Goal: Task Accomplishment & Management: Complete application form

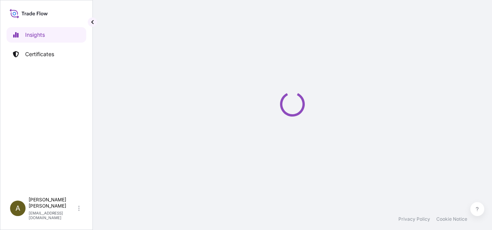
select select "2025"
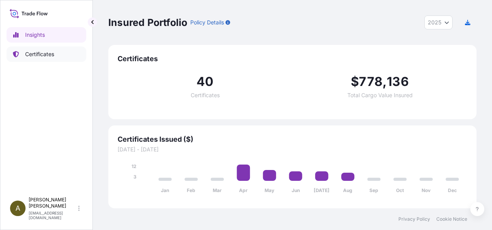
click at [41, 53] on p "Certificates" at bounding box center [39, 54] width 29 height 8
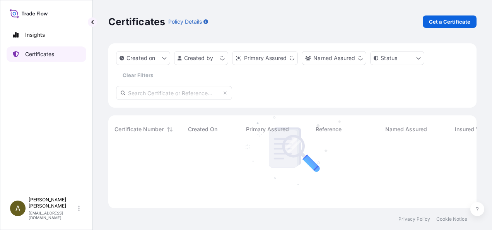
scroll to position [63, 362]
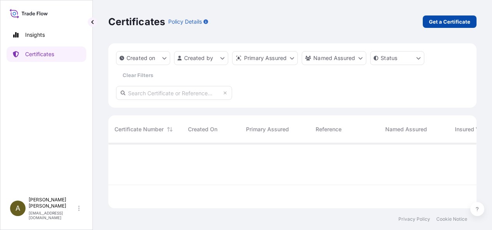
click at [445, 20] on p "Get a Certificate" at bounding box center [449, 22] width 41 height 8
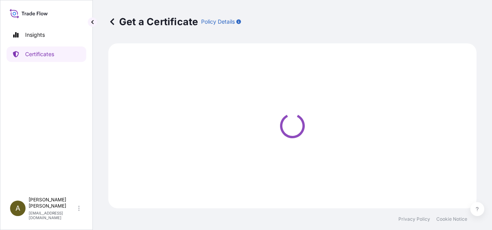
select select "Ocean Vessel"
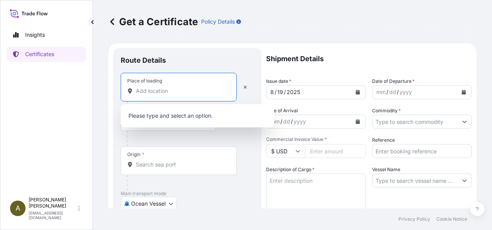
click at [161, 91] on input "Place of loading" at bounding box center [181, 91] width 91 height 8
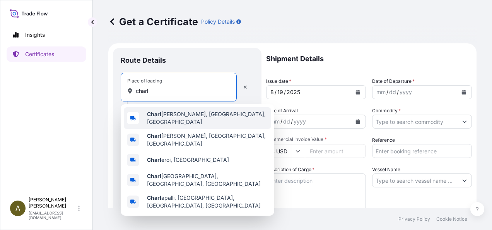
click at [189, 118] on span "[PERSON_NAME], [GEOGRAPHIC_DATA], [GEOGRAPHIC_DATA]" at bounding box center [207, 117] width 121 height 15
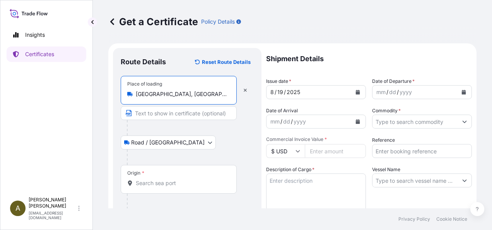
type input "[GEOGRAPHIC_DATA], [GEOGRAPHIC_DATA], [GEOGRAPHIC_DATA]"
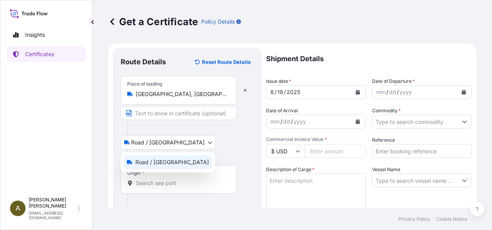
click at [170, 141] on body "0 options available. 5 options available. Insights Certificates A [PERSON_NAME]…" at bounding box center [246, 115] width 492 height 230
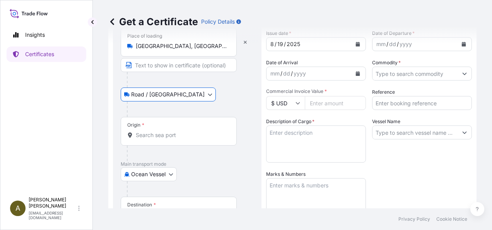
scroll to position [77, 0]
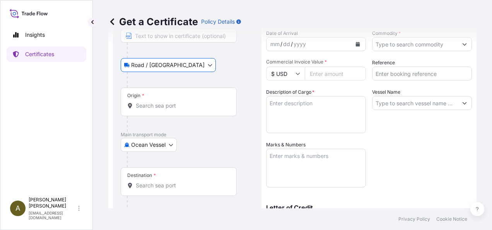
click at [147, 97] on div "Origin *" at bounding box center [179, 101] width 116 height 29
click at [147, 102] on input "Origin *" at bounding box center [181, 106] width 91 height 8
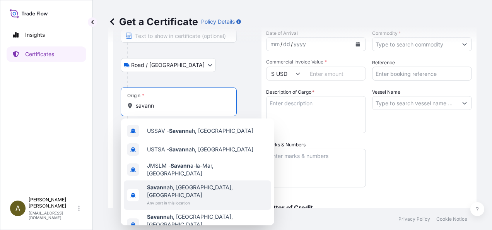
click at [189, 184] on span "Savann ah, [GEOGRAPHIC_DATA], [GEOGRAPHIC_DATA]" at bounding box center [207, 190] width 121 height 15
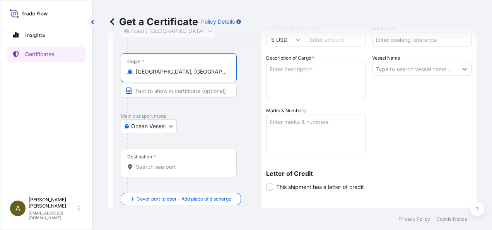
scroll to position [155, 0]
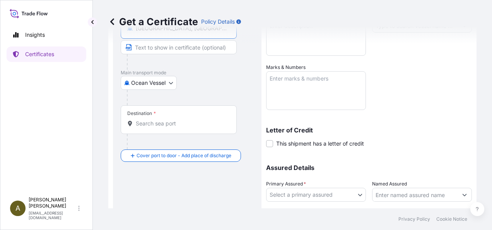
type input "[GEOGRAPHIC_DATA], [GEOGRAPHIC_DATA], [GEOGRAPHIC_DATA]"
click at [154, 125] on input "Destination *" at bounding box center [181, 123] width 91 height 8
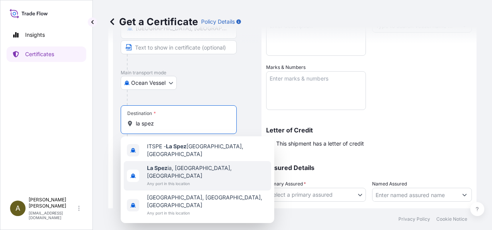
click at [181, 179] on span "Any port in this location" at bounding box center [207, 183] width 121 height 8
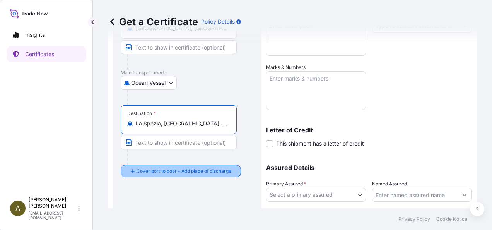
type input "La Spezia, [GEOGRAPHIC_DATA], [GEOGRAPHIC_DATA]"
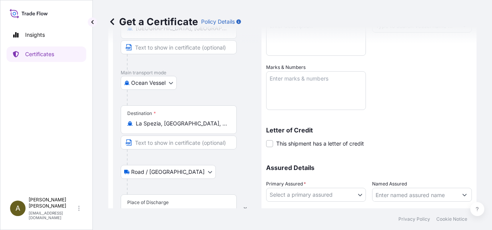
click at [155, 203] on div "Place of Discharge" at bounding box center [147, 202] width 41 height 6
click at [155, 208] on input "Place of Discharge" at bounding box center [181, 212] width 91 height 8
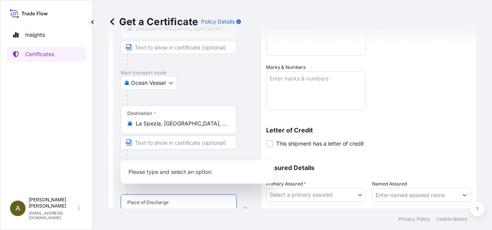
scroll to position [162, 0]
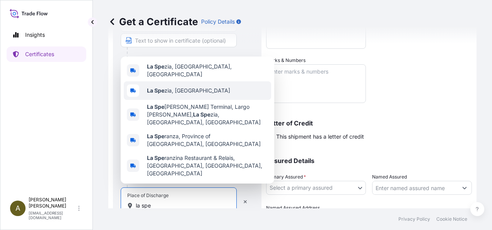
click at [189, 100] on div "La Spe zia, [GEOGRAPHIC_DATA]" at bounding box center [197, 90] width 147 height 19
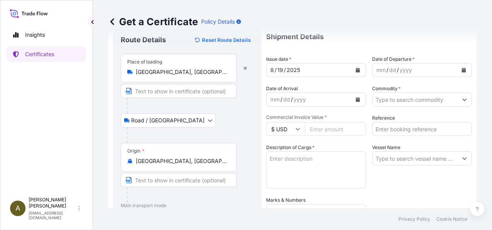
scroll to position [0, 0]
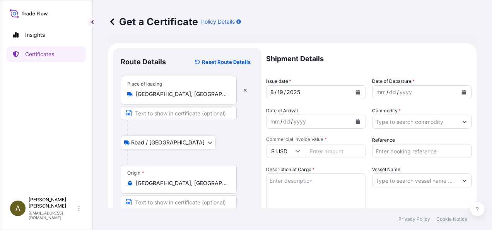
type input "[GEOGRAPHIC_DATA], [GEOGRAPHIC_DATA]"
click at [462, 94] on icon "Calendar" at bounding box center [464, 92] width 4 height 5
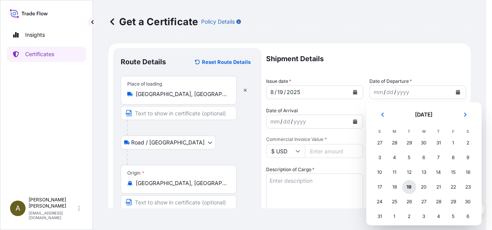
click at [407, 186] on div "19" at bounding box center [409, 187] width 14 height 14
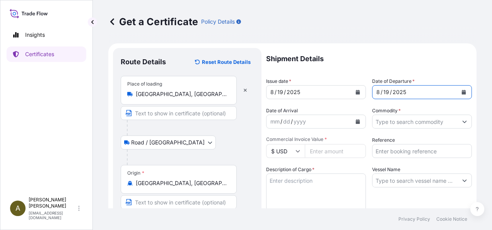
click at [409, 121] on input "Commodity *" at bounding box center [414, 121] width 85 height 14
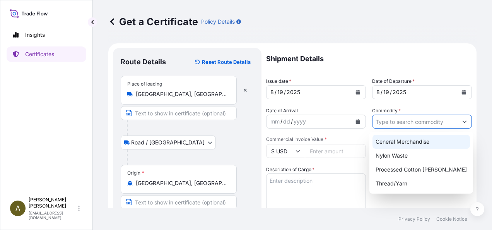
click at [414, 142] on div "General Merchandise" at bounding box center [420, 142] width 97 height 14
type input "General Merchandise"
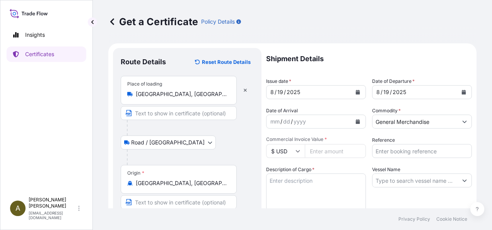
click at [331, 148] on input "Commercial Invoice Value *" at bounding box center [335, 151] width 61 height 14
type input "11704.28"
type input "1"
type input "014259"
type textarea "p"
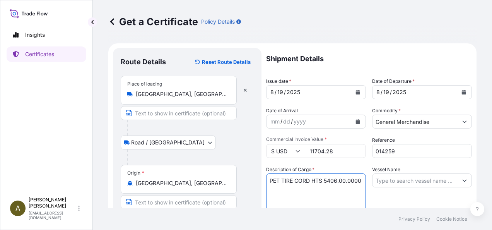
type textarea "PET TIRE CORD HTS 5406.00.0000"
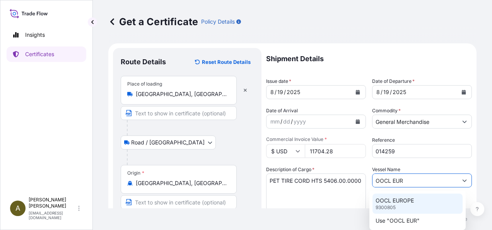
click at [422, 199] on div "OOCL EUROPE 9300805" at bounding box center [417, 203] width 90 height 20
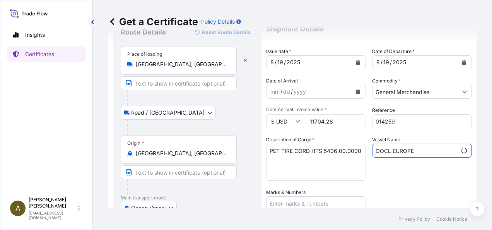
scroll to position [87, 0]
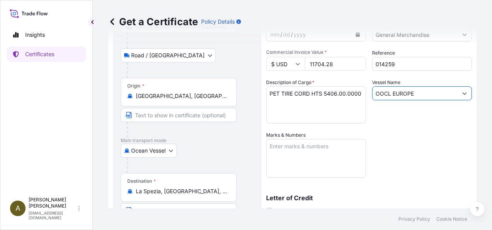
type input "OOCL EUROPE"
click at [278, 152] on textarea "Marks & Numbers" at bounding box center [316, 158] width 100 height 39
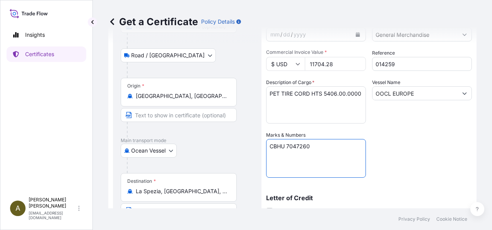
type textarea "CBHU 7047260"
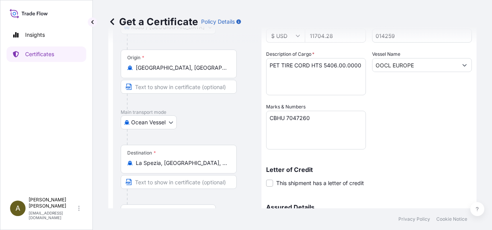
scroll to position [205, 0]
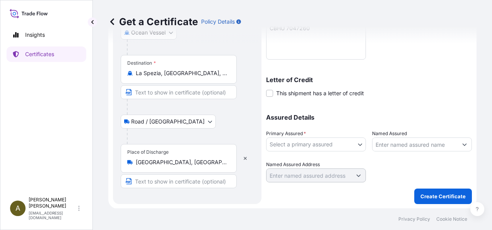
click at [354, 145] on body "Insights Certificates A Anita Barton abarton@rsmcompany.com Get a Certificate P…" at bounding box center [246, 115] width 492 height 230
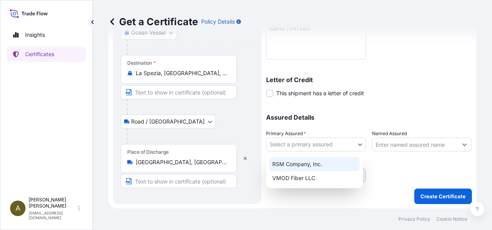
click at [301, 161] on div "RSM Company, Inc." at bounding box center [314, 164] width 90 height 14
select select "31552"
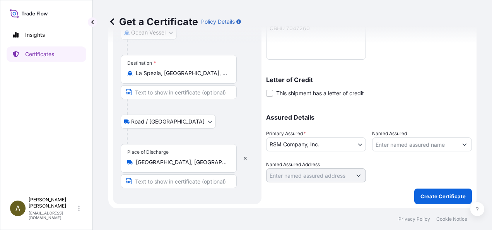
click at [368, 163] on div "Assured Details Primary Assured * RSM Company, Inc. RSM Company, Inc. VMOD Fibe…" at bounding box center [369, 143] width 206 height 77
click at [436, 194] on p "Create Certificate" at bounding box center [442, 196] width 45 height 8
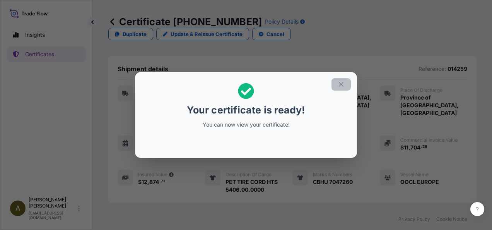
click at [337, 86] on button "button" at bounding box center [340, 84] width 19 height 12
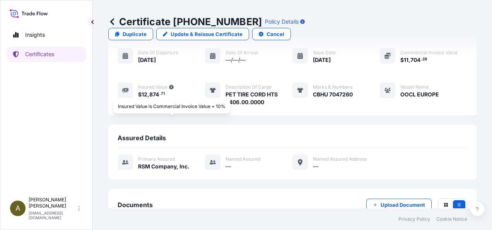
scroll to position [119, 0]
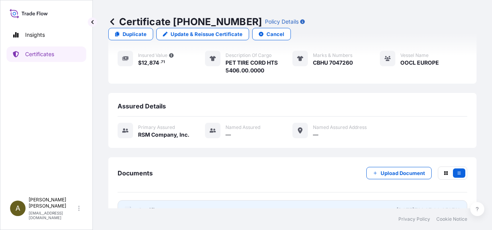
click at [196, 200] on link "PDF Certificate 2025-08-19T14:27:00.258712" at bounding box center [292, 210] width 349 height 20
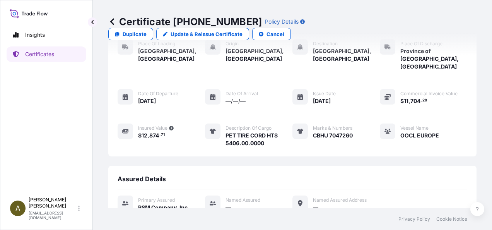
scroll to position [0, 0]
